Goal: Task Accomplishment & Management: Use online tool/utility

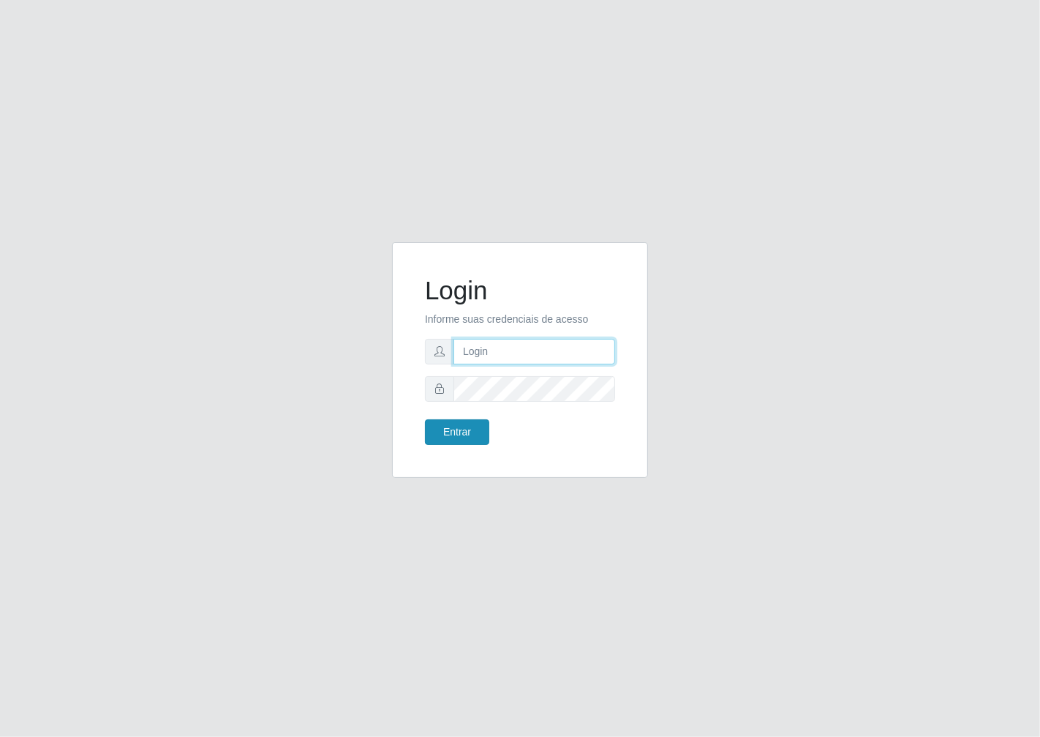
type input "janaina@iwof"
click at [483, 436] on button "Entrar" at bounding box center [457, 432] width 64 height 26
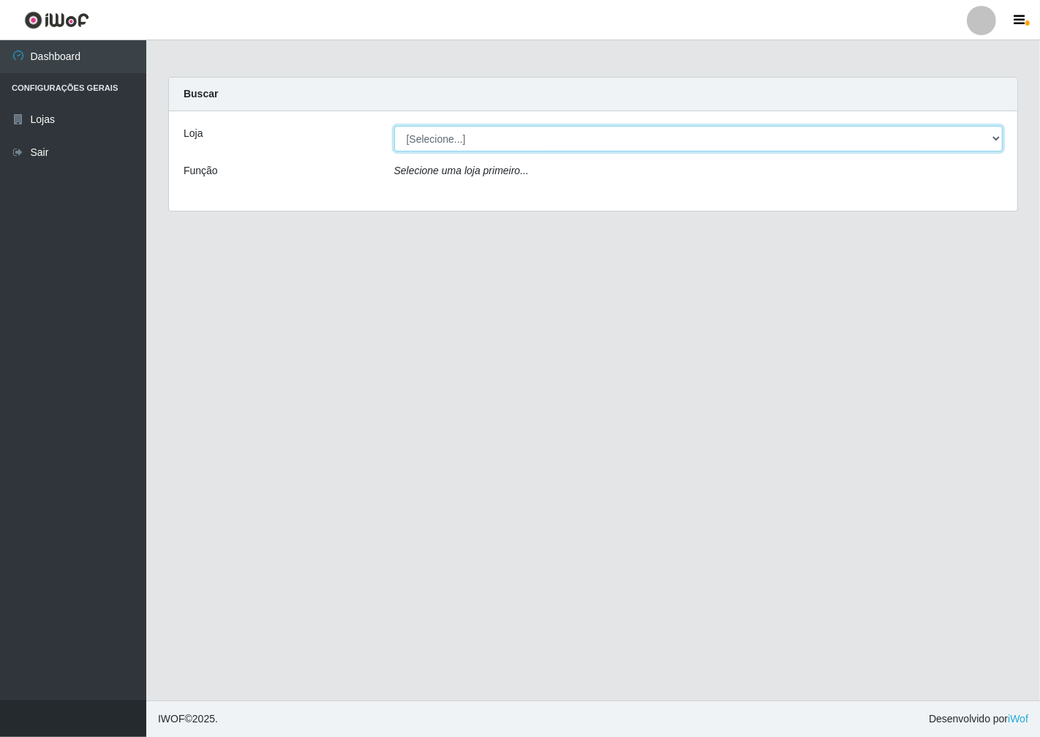
click at [988, 139] on select "[Selecione...] Minimercado Filezão" at bounding box center [698, 139] width 609 height 26
select select "204"
click at [394, 126] on select "[Selecione...] Minimercado Filezão" at bounding box center [698, 139] width 609 height 26
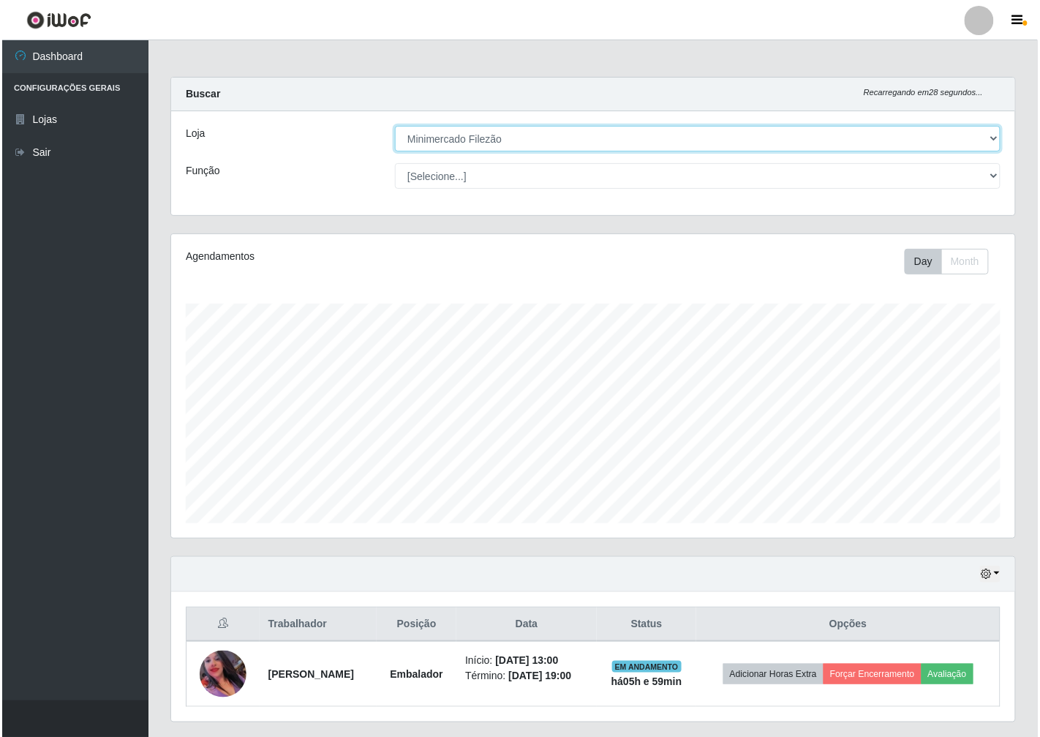
scroll to position [303, 844]
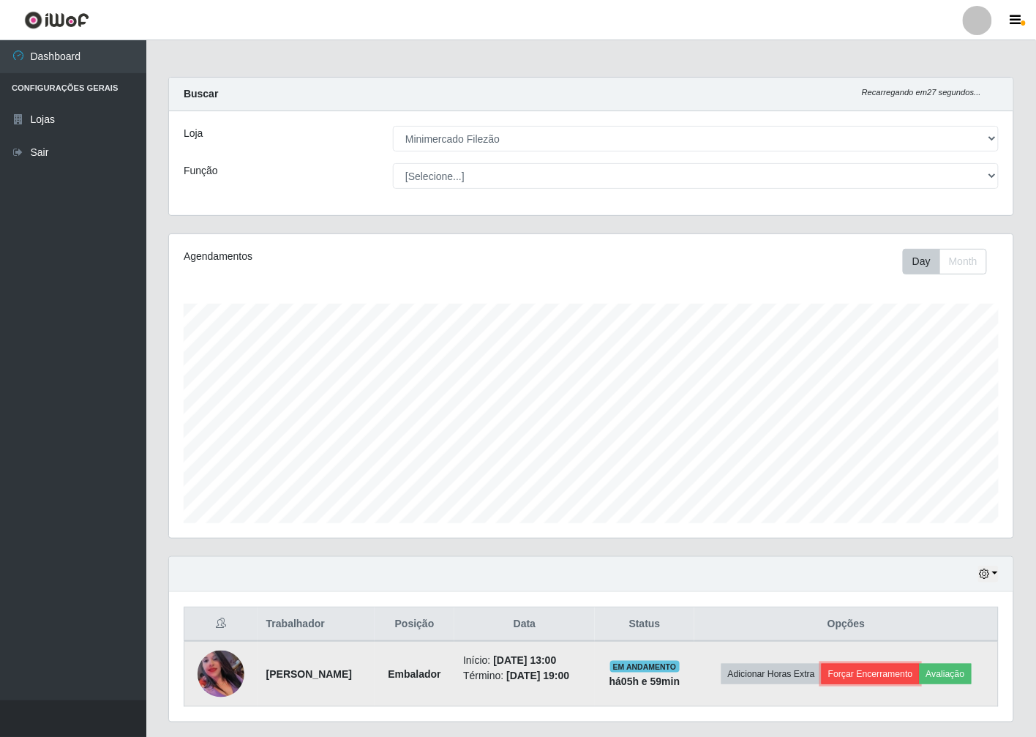
click at [904, 677] on button "Forçar Encerramento" at bounding box center [870, 673] width 98 height 20
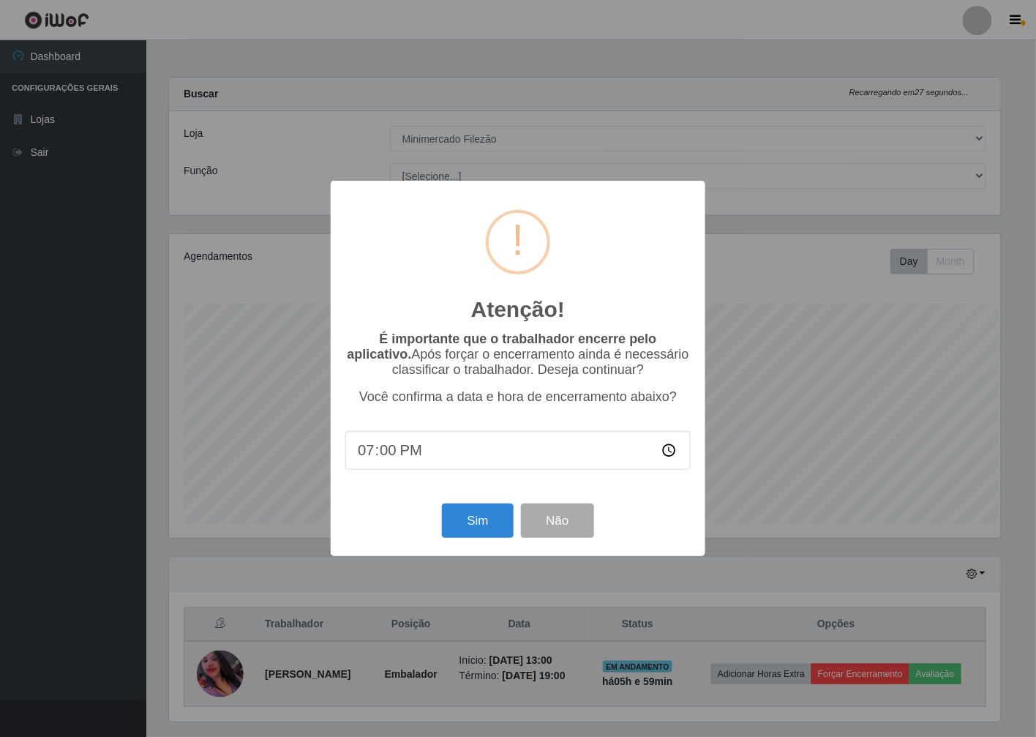
scroll to position [303, 835]
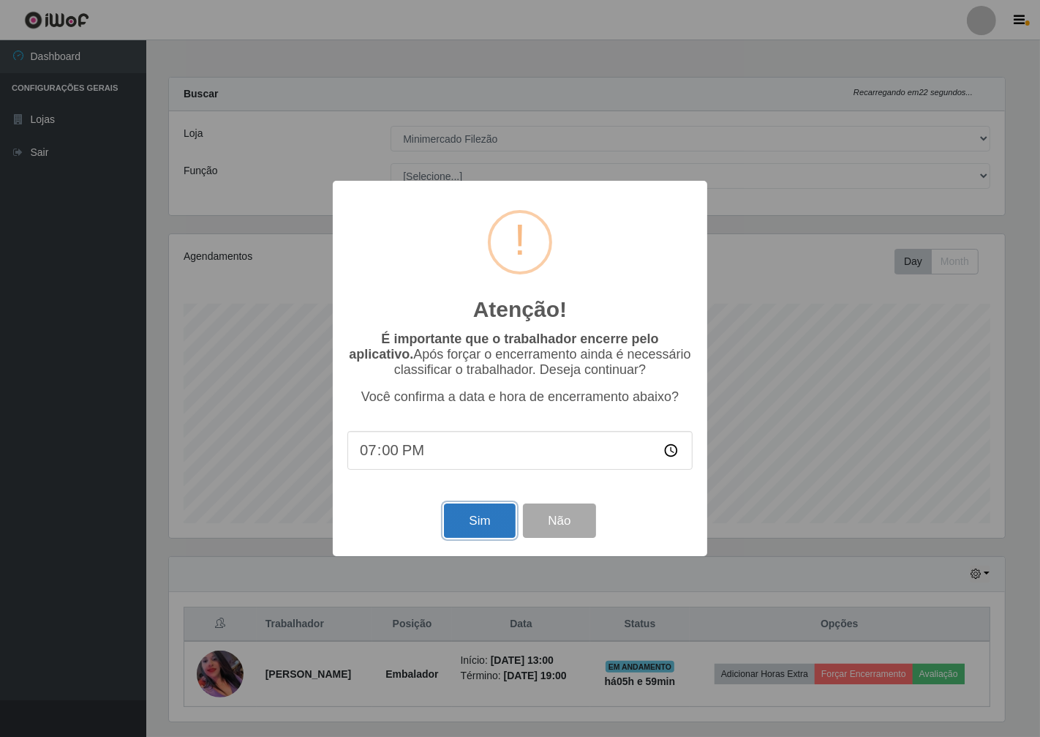
click at [459, 524] on button "Sim" at bounding box center [479, 520] width 71 height 34
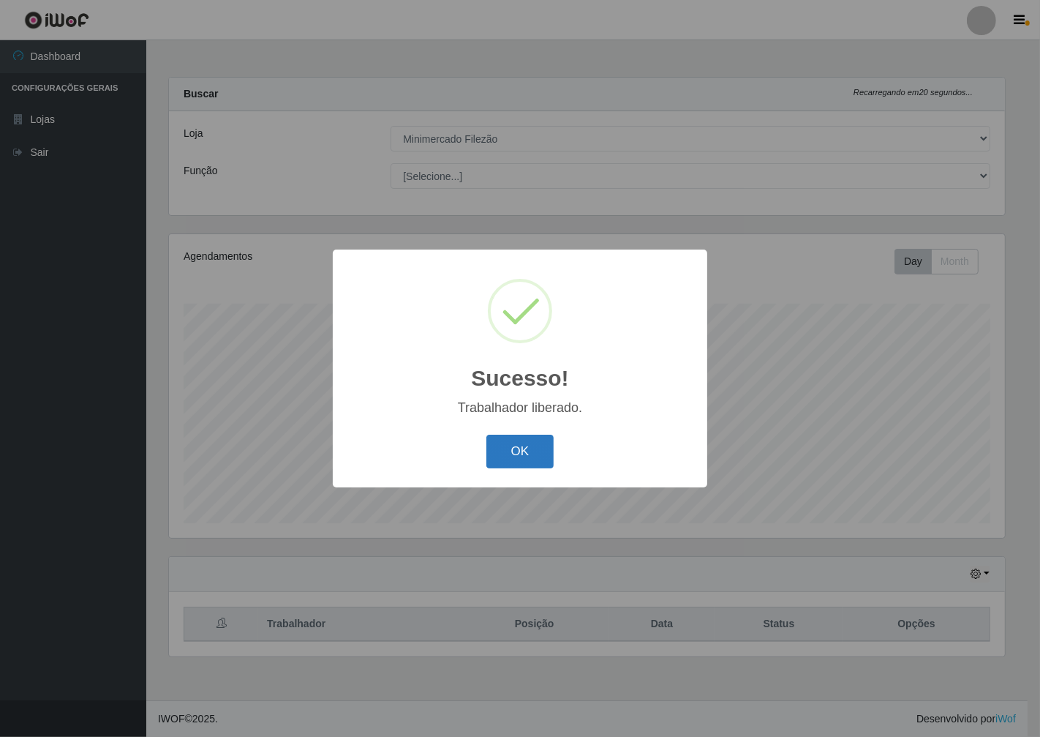
click at [508, 462] on button "OK" at bounding box center [520, 452] width 68 height 34
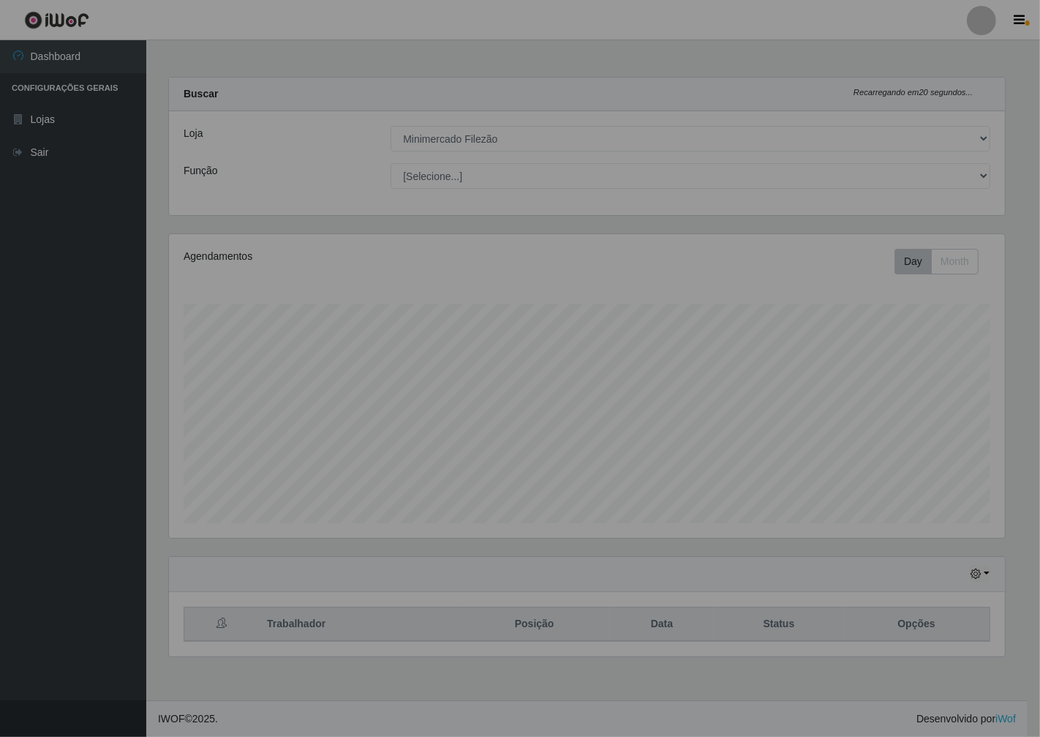
scroll to position [303, 849]
